Goal: Task Accomplishment & Management: Manage account settings

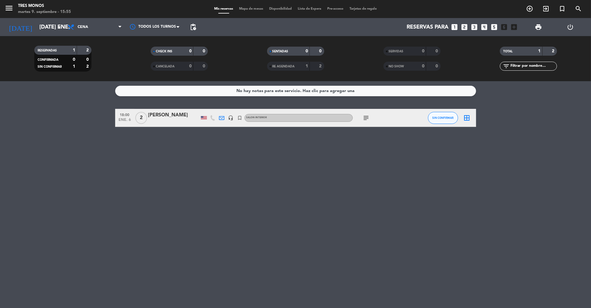
click at [568, 27] on icon "power_settings_new" at bounding box center [570, 26] width 7 height 7
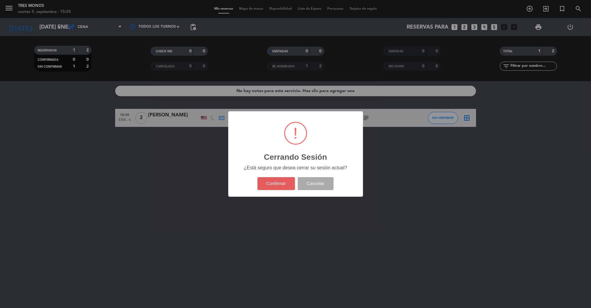
click at [266, 181] on button "Confirmar" at bounding box center [276, 183] width 38 height 13
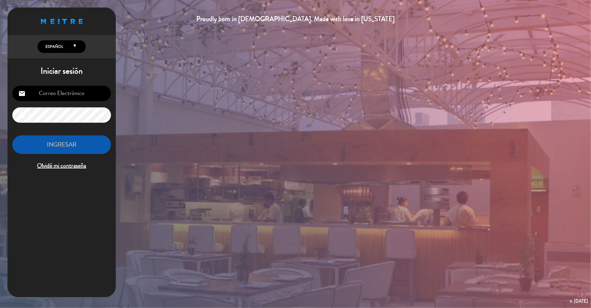
click at [50, 93] on input "email" at bounding box center [61, 93] width 99 height 15
type input "[EMAIL_ADDRESS][DOMAIN_NAME]"
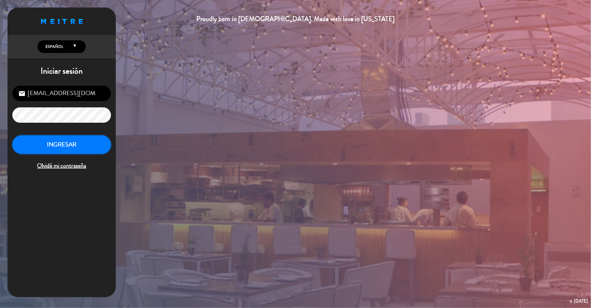
click at [70, 146] on button "INGRESAR" at bounding box center [61, 144] width 99 height 19
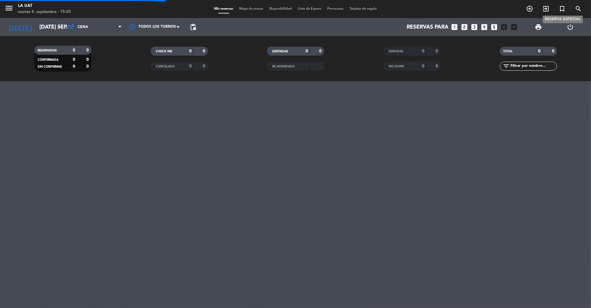
click at [562, 10] on icon "turned_in_not" at bounding box center [562, 8] width 7 height 7
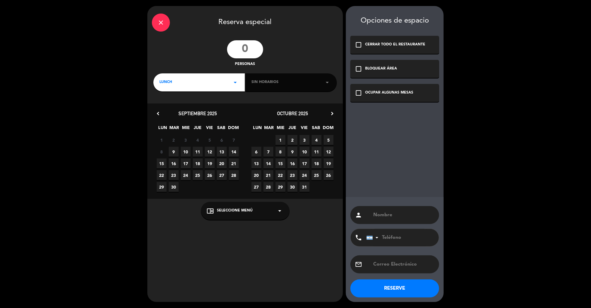
click at [213, 88] on div "LUNCH arrow_drop_down" at bounding box center [198, 82] width 91 height 18
click at [163, 107] on div "Cena" at bounding box center [198, 108] width 79 height 6
click at [221, 149] on span "13" at bounding box center [222, 152] width 10 height 10
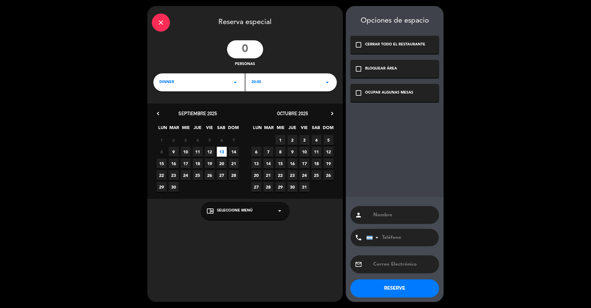
click at [270, 90] on div "20:00 arrow_drop_down" at bounding box center [290, 82] width 91 height 18
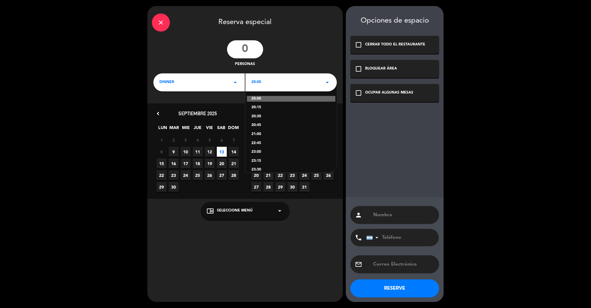
click at [257, 159] on div "23:15" at bounding box center [290, 161] width 79 height 6
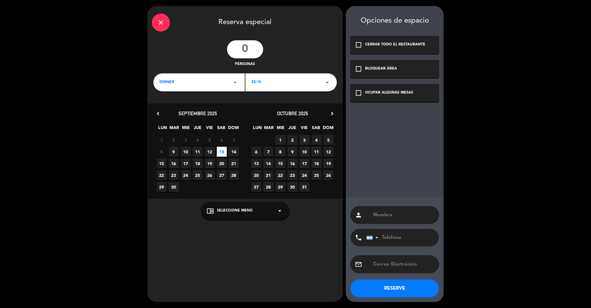
click at [251, 49] on input "number" at bounding box center [245, 49] width 36 height 18
type input "15"
click at [257, 221] on div "close Reserva especial 15 personas dinner arrow_drop_down 23:15 arrow_drop_down…" at bounding box center [245, 154] width 196 height 296
click at [239, 214] on div "chrome_reader_mode Seleccione Menú arrow_drop_down" at bounding box center [245, 211] width 89 height 18
click at [213, 196] on div "A LA CARTA" at bounding box center [245, 196] width 77 height 6
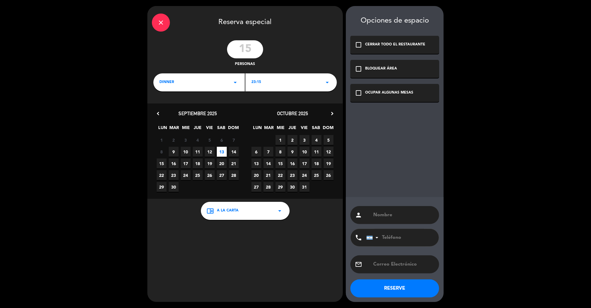
click at [394, 93] on div "OCUPAR ALGUNAS MESAS" at bounding box center [389, 93] width 48 height 6
click at [387, 217] on input "text" at bounding box center [404, 215] width 62 height 8
paste input "[PERSON_NAME]"
type input "[PERSON_NAME]"
click at [393, 270] on div "email" at bounding box center [394, 264] width 89 height 18
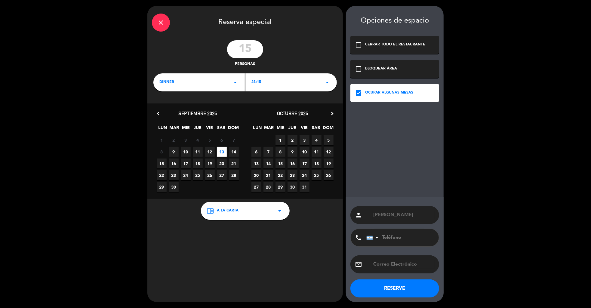
click at [383, 260] on input "text" at bounding box center [404, 264] width 62 height 8
paste input "[EMAIL_ADDRESS][DOMAIN_NAME]"
type input "[EMAIL_ADDRESS][DOMAIN_NAME]"
click at [392, 286] on button "RESERVE" at bounding box center [394, 288] width 89 height 18
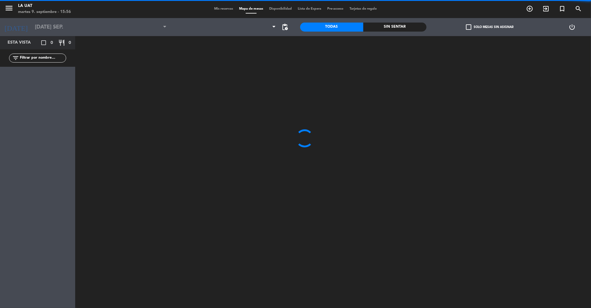
type input "sáb. [DATE]"
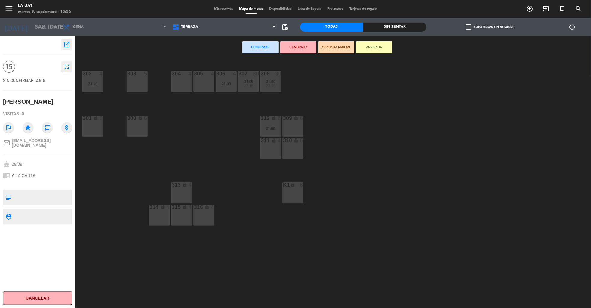
click at [33, 194] on textarea at bounding box center [42, 197] width 57 height 13
type textarea "deja 75k [PERSON_NAME] - a [PERSON_NAME]"
click at [61, 176] on div "chrome_reader_mode A LA CARTA" at bounding box center [37, 175] width 69 height 11
click at [206, 84] on div "305 4" at bounding box center [203, 81] width 21 height 21
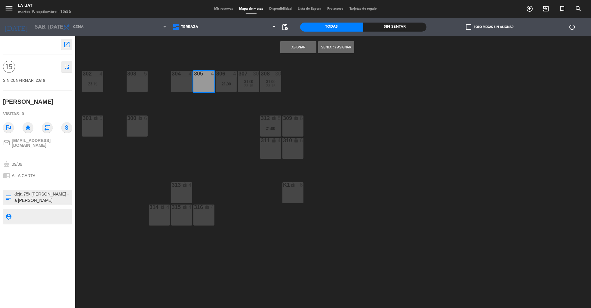
click at [296, 48] on button "Asignar" at bounding box center [298, 47] width 36 height 12
